Goal: Information Seeking & Learning: Learn about a topic

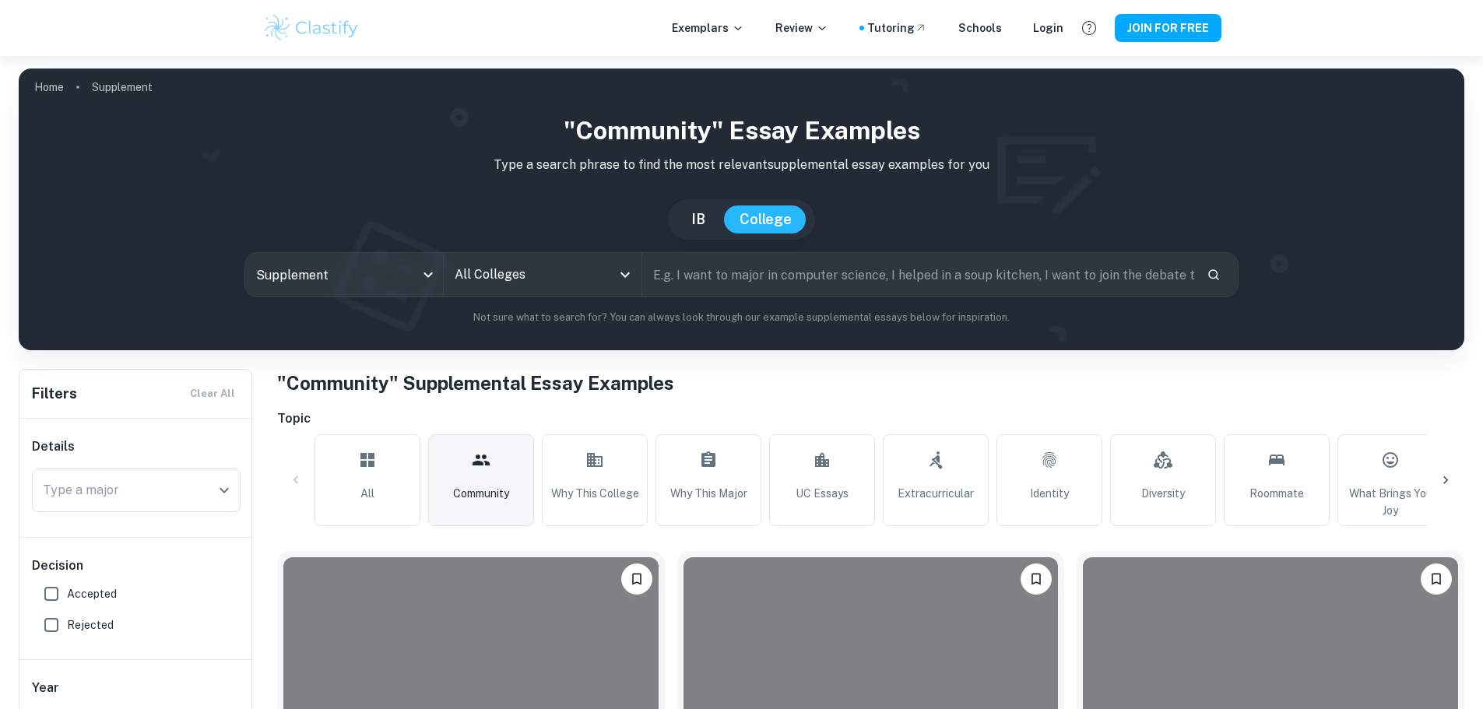
scroll to position [389, 0]
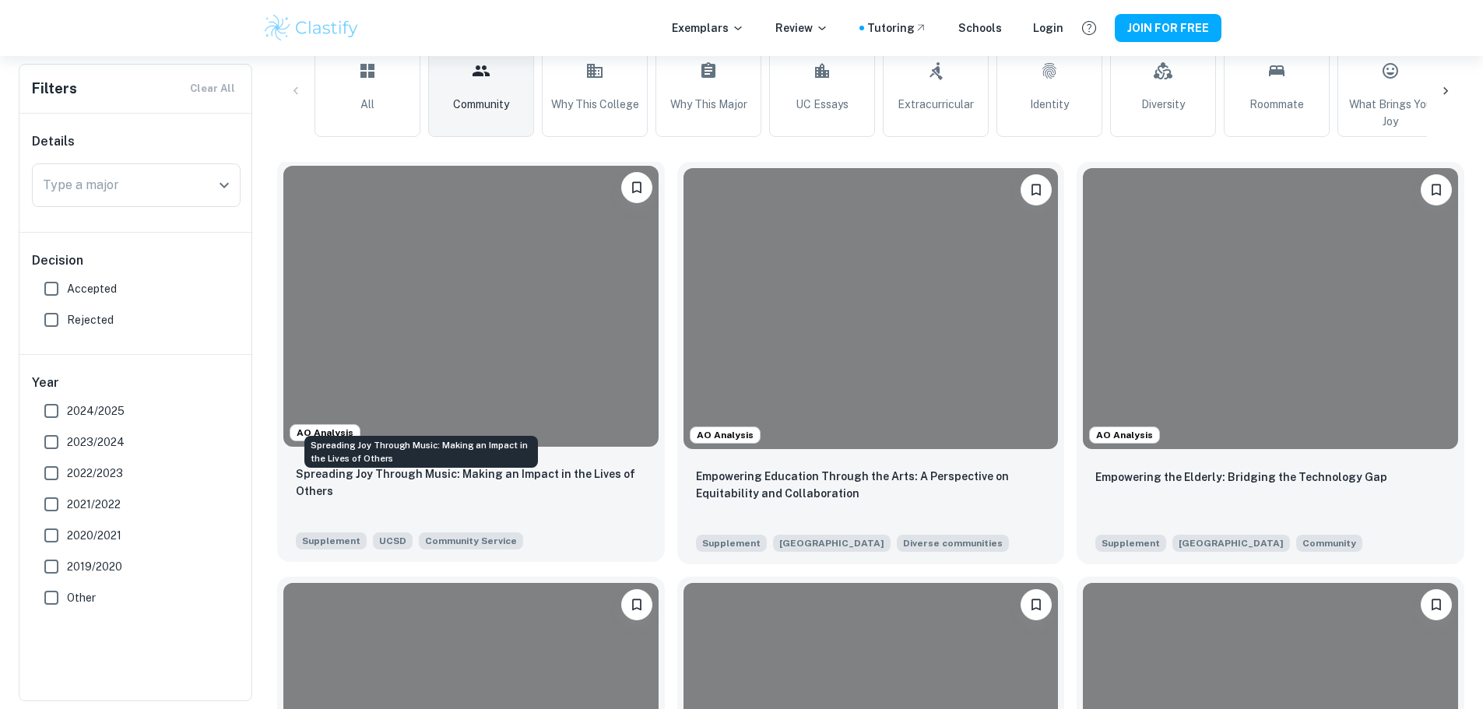
click at [435, 465] on p "Spreading Joy Through Music: Making an Impact in the Lives of Others" at bounding box center [471, 482] width 350 height 34
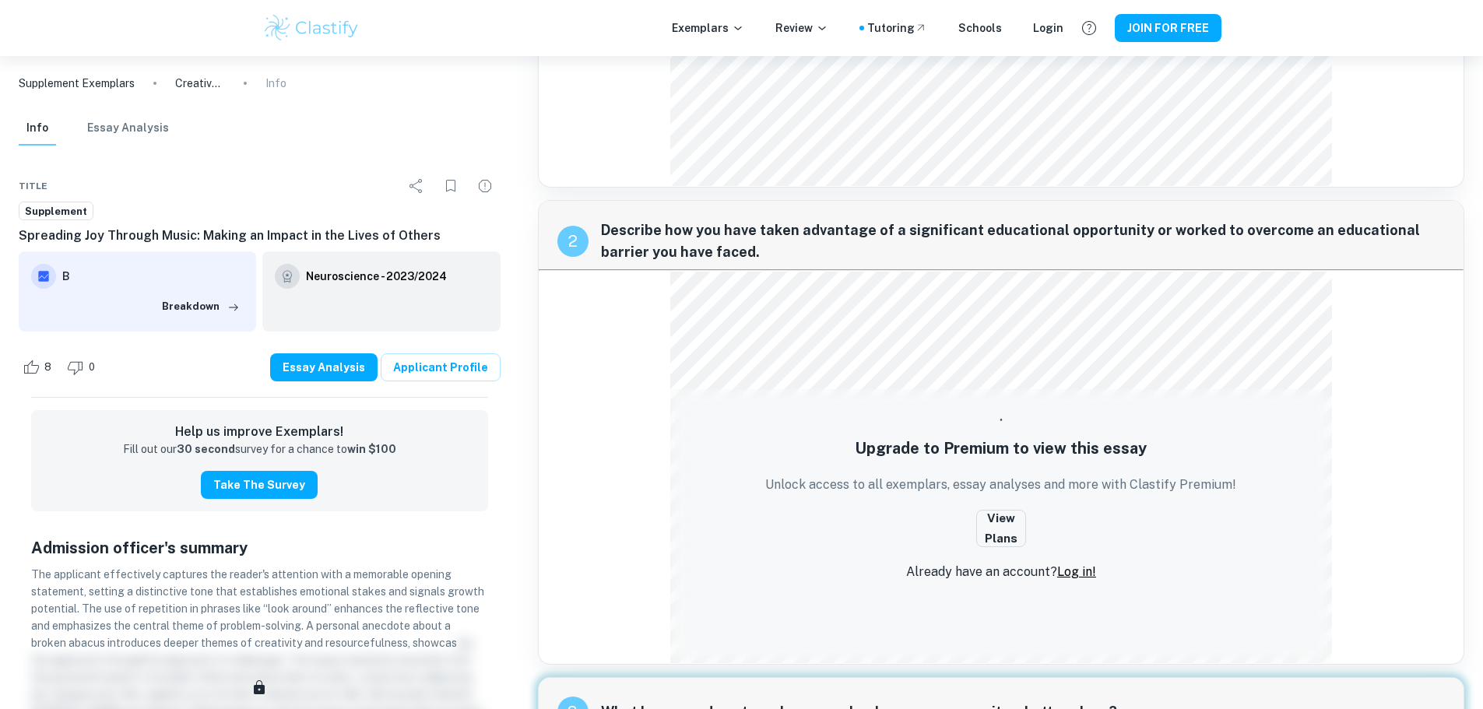
scroll to position [467, 0]
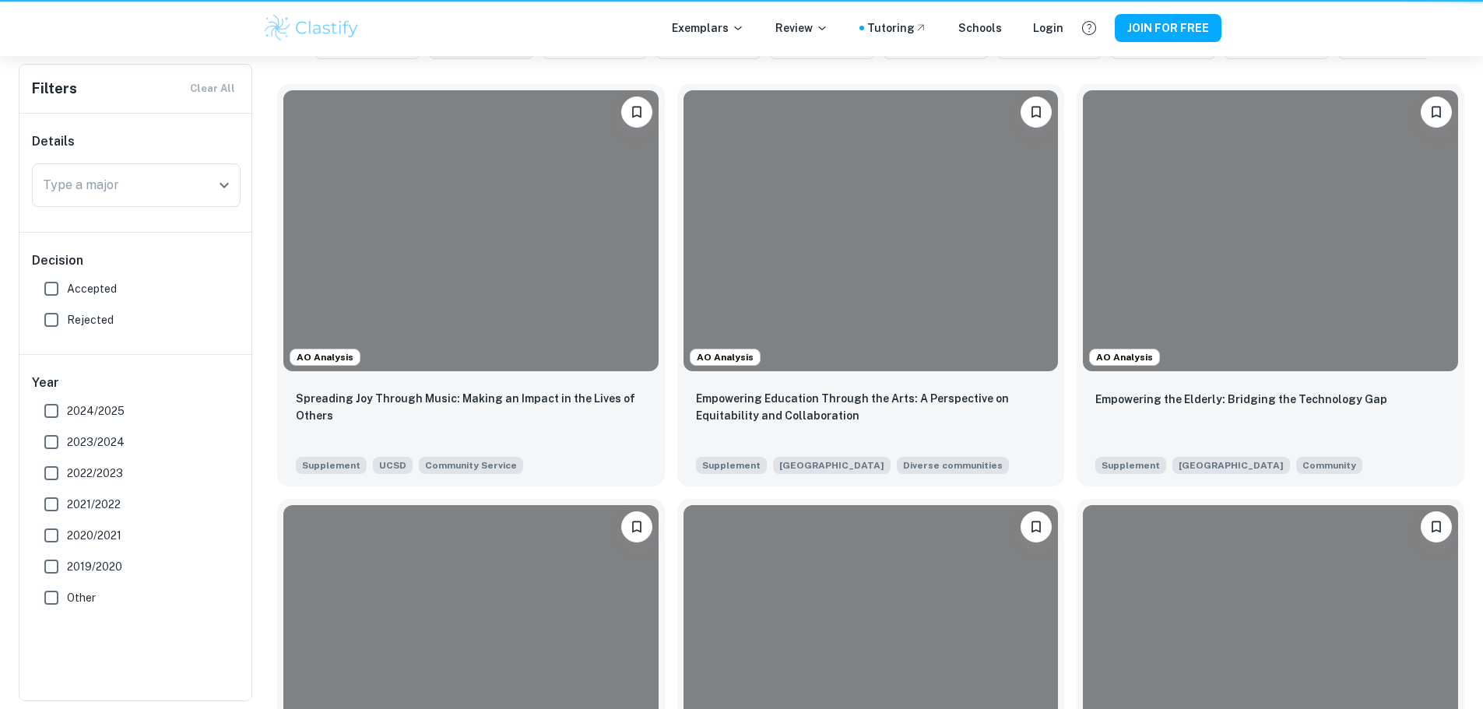
scroll to position [389, 0]
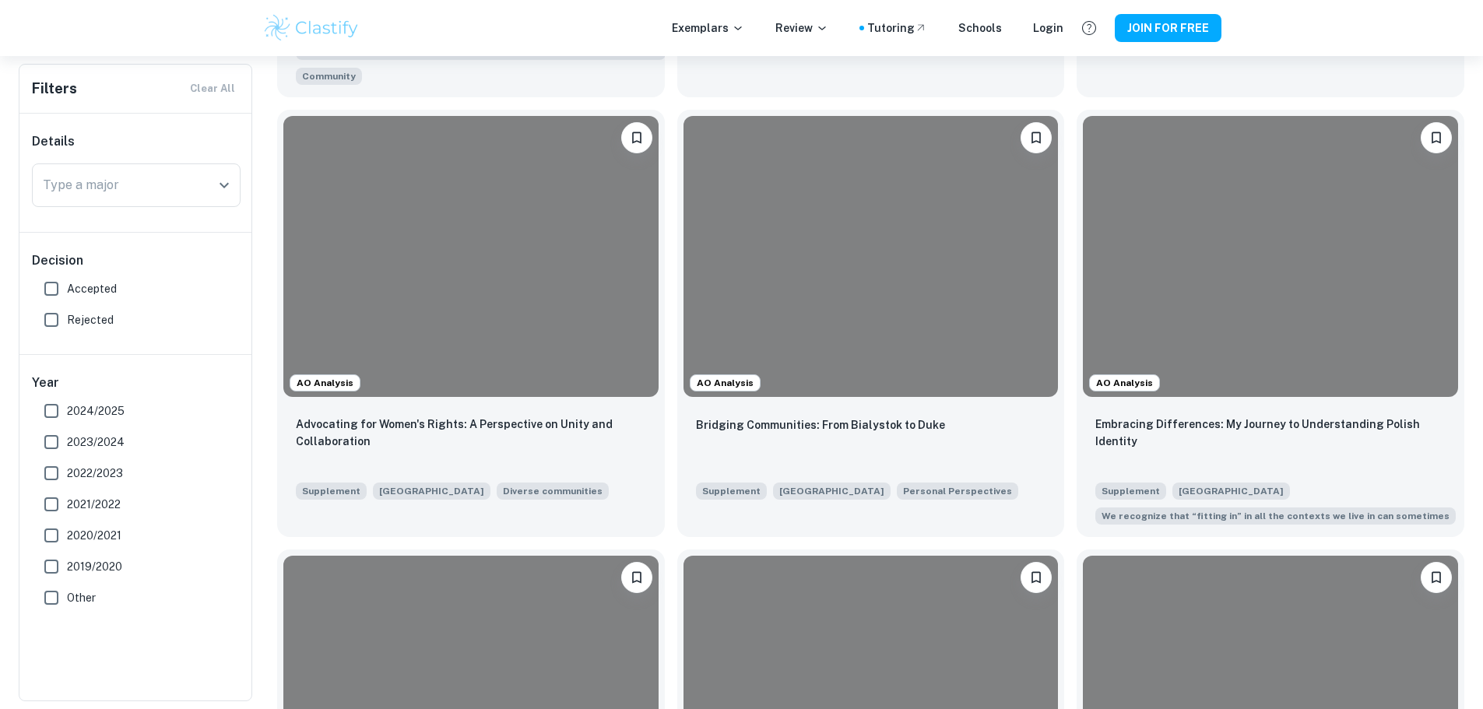
scroll to position [2724, 0]
